Goal: Navigation & Orientation: Find specific page/section

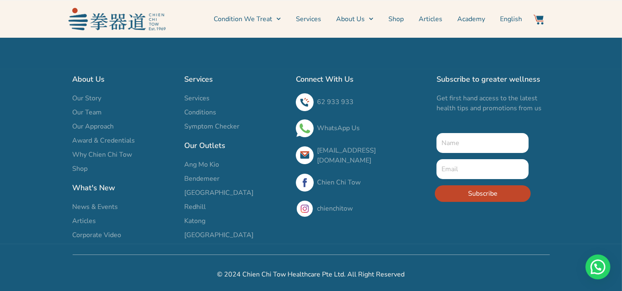
scroll to position [2, 0]
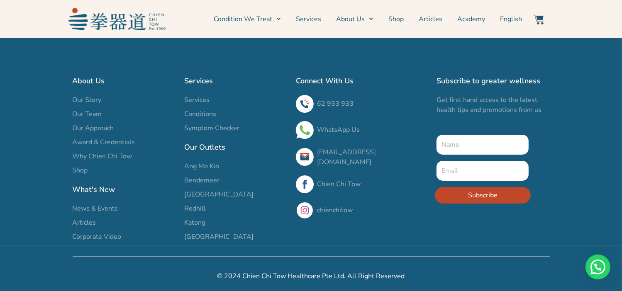
click at [205, 165] on span "Ang Mo Kio" at bounding box center [201, 167] width 35 height 10
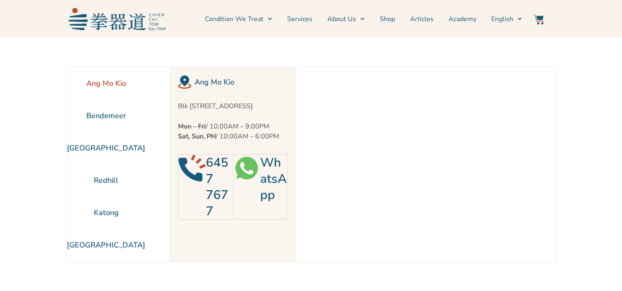
scroll to position [38, 0]
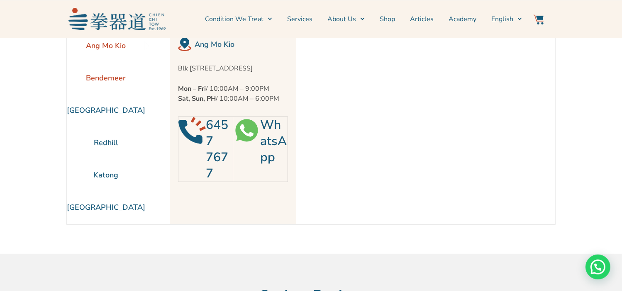
click at [106, 81] on li "Bendemeer" at bounding box center [106, 78] width 78 height 32
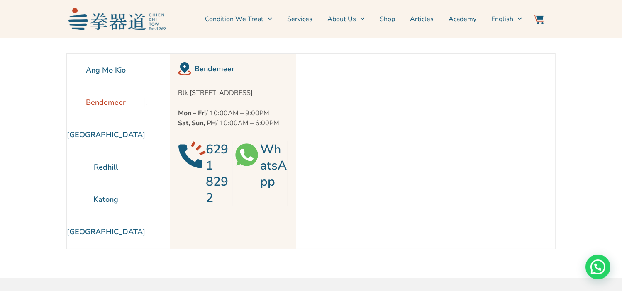
scroll to position [0, 0]
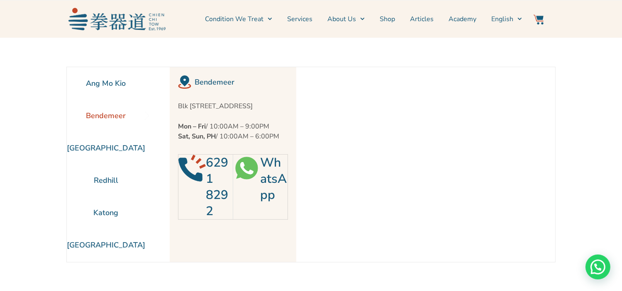
click at [247, 181] on img at bounding box center [246, 168] width 27 height 27
click at [104, 213] on li "Katong" at bounding box center [106, 213] width 78 height 32
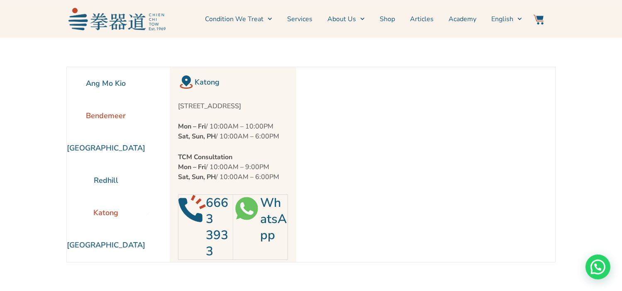
click at [103, 112] on li "Bendemeer" at bounding box center [106, 116] width 78 height 32
